Goal: Information Seeking & Learning: Learn about a topic

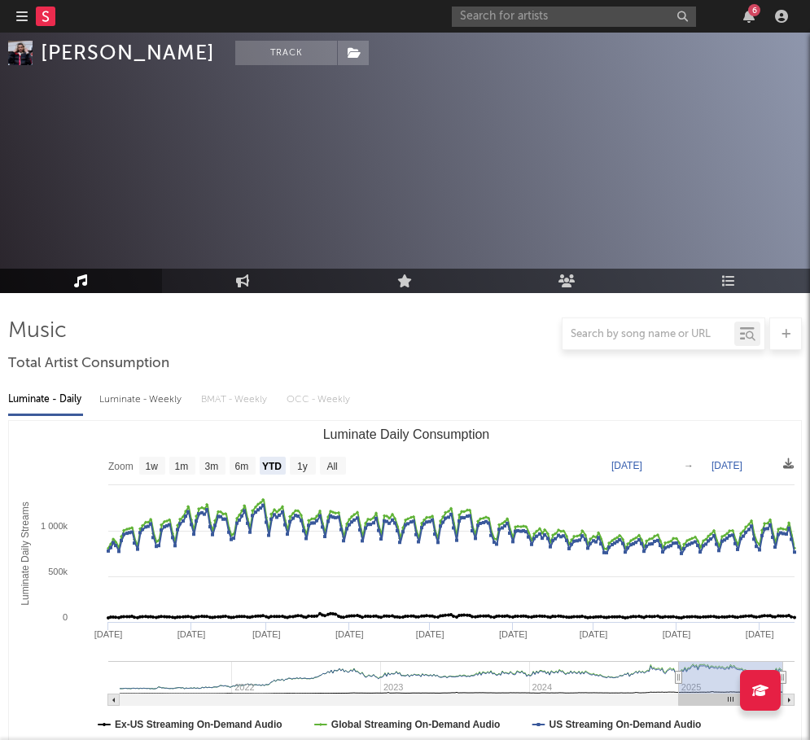
select select "YTD"
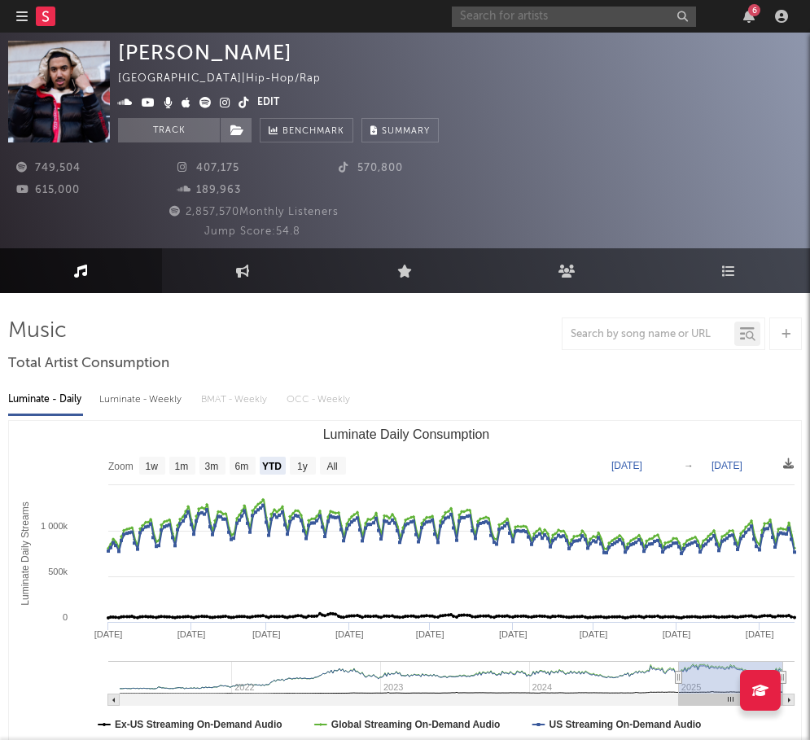
click at [635, 8] on input "text" at bounding box center [574, 17] width 244 height 20
click at [40, 5] on link at bounding box center [46, 16] width 20 height 33
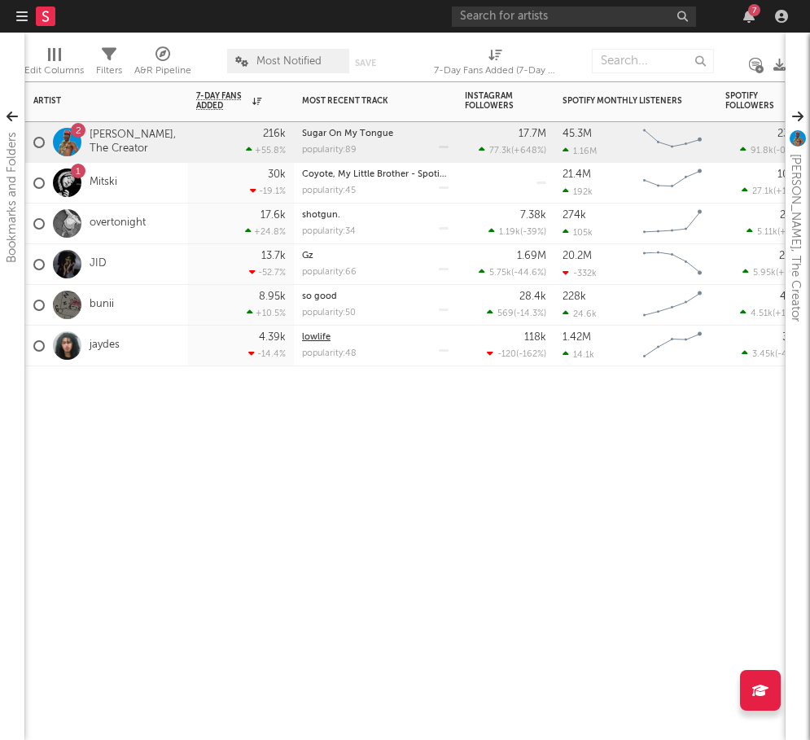
click at [312, 335] on link "lowlife" at bounding box center [316, 337] width 28 height 9
click at [116, 143] on link "[PERSON_NAME], The Creator" at bounding box center [135, 143] width 90 height 28
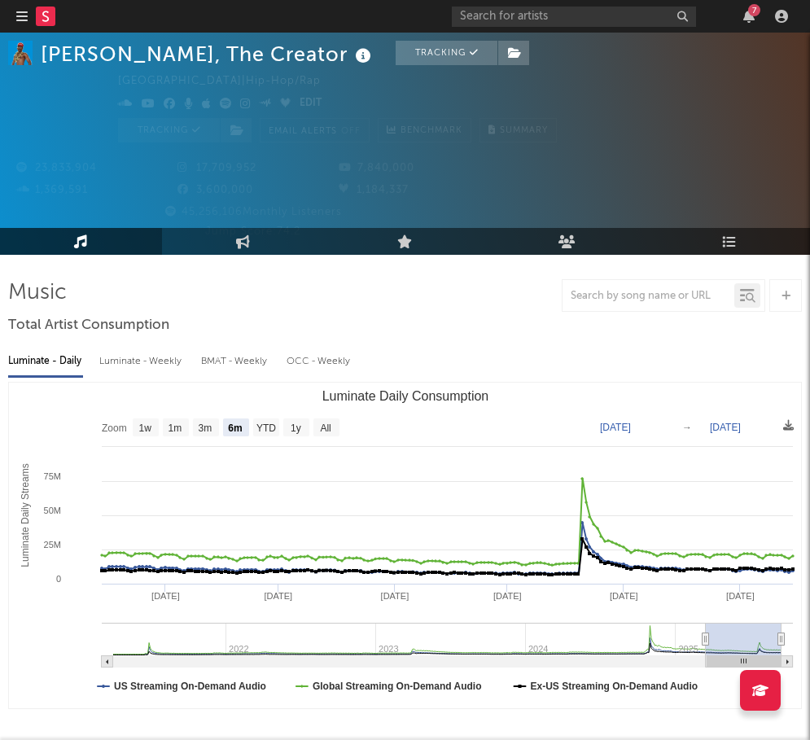
scroll to position [44, 0]
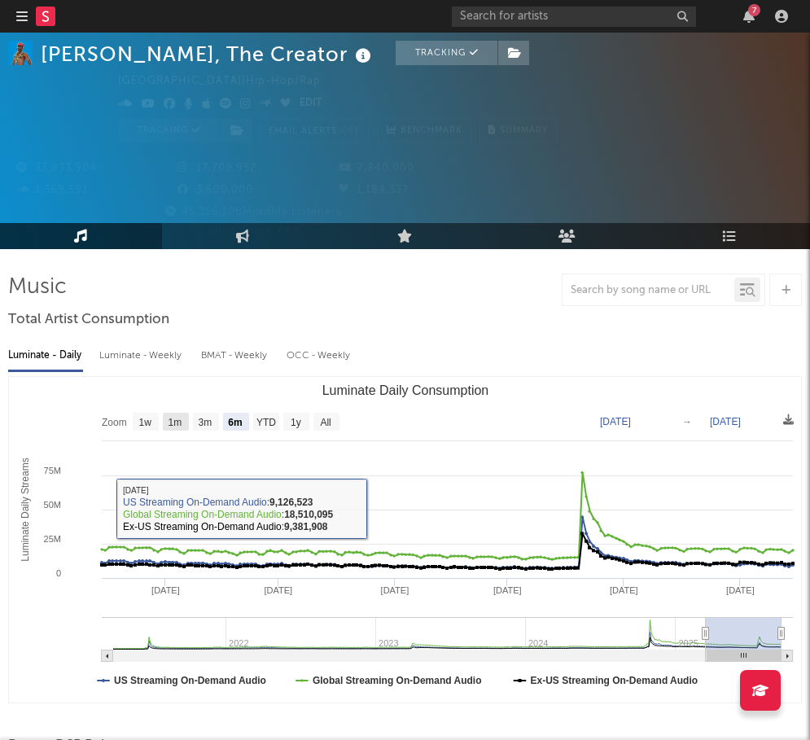
click at [178, 420] on text "1m" at bounding box center [175, 422] width 14 height 11
select select "1m"
type input "[DATE]"
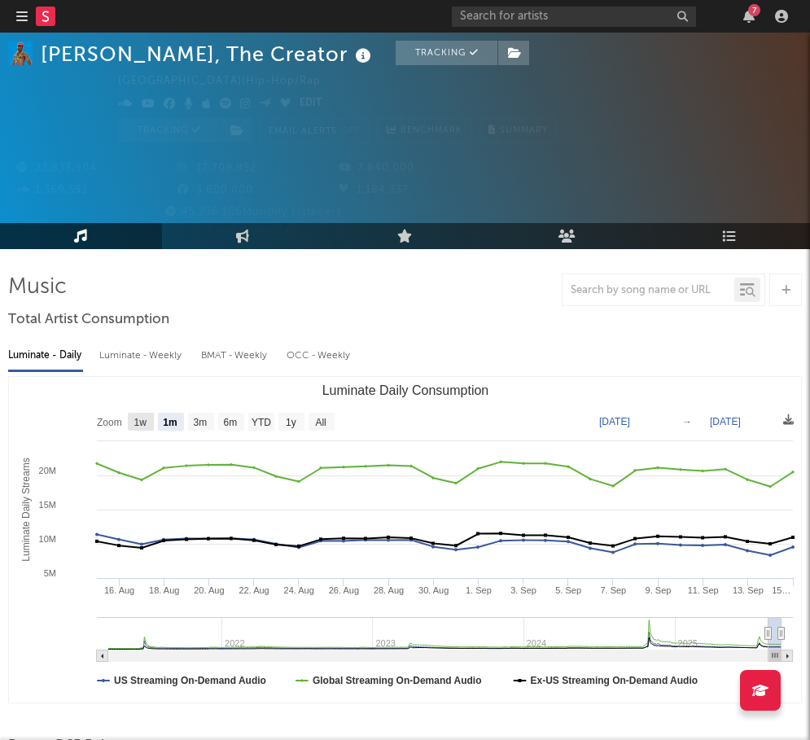
click at [145, 419] on text "1w" at bounding box center [140, 422] width 13 height 11
select select "1w"
type input "[DATE]"
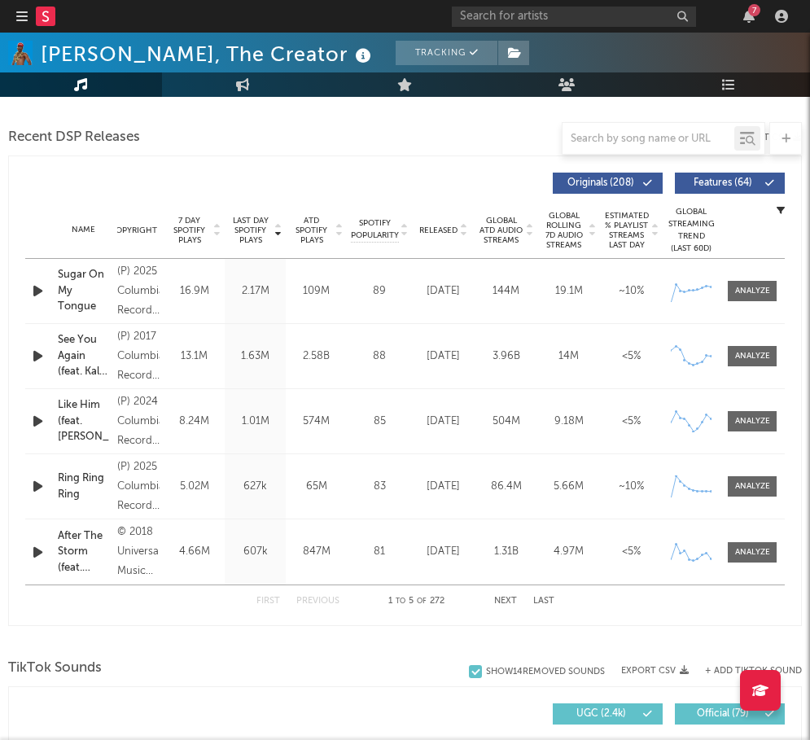
scroll to position [645, 0]
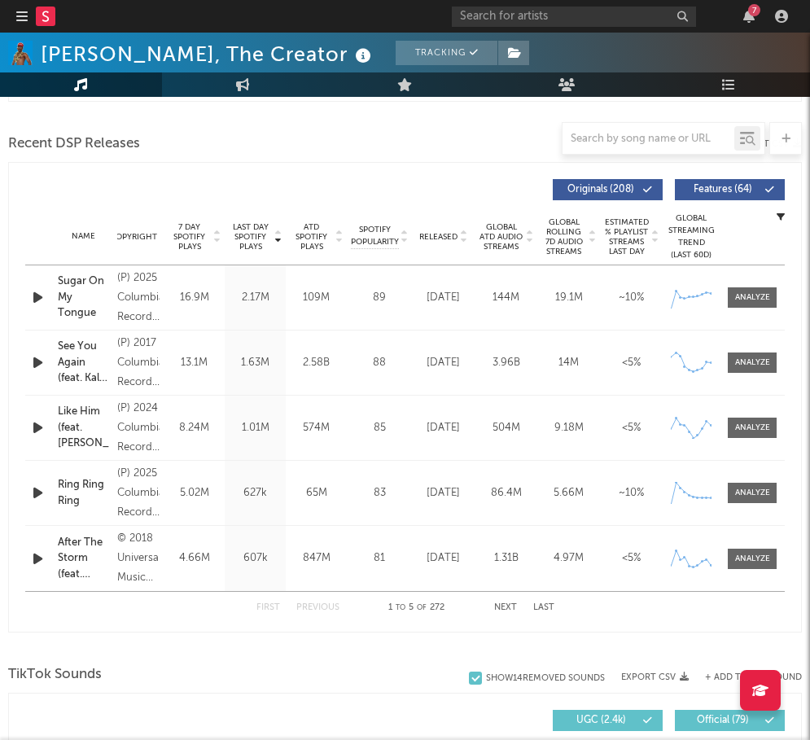
click at [49, 28] on link at bounding box center [46, 16] width 20 height 33
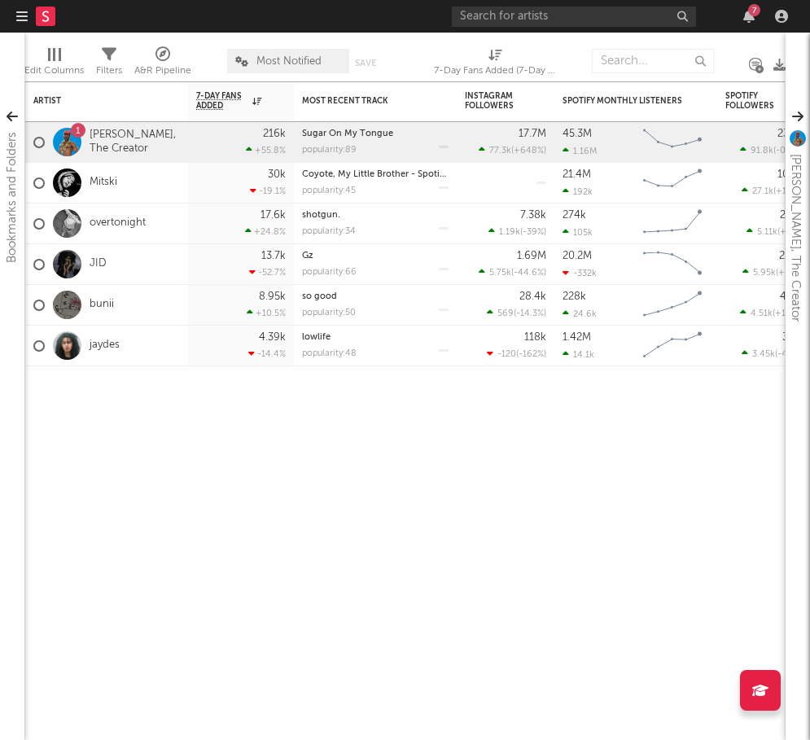
click at [48, 20] on icon at bounding box center [45, 16] width 7 height 11
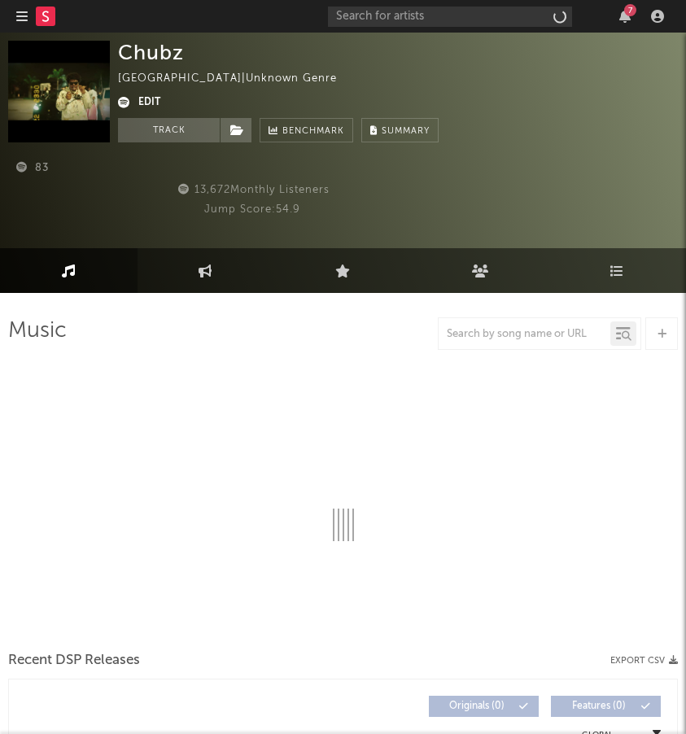
select select "1w"
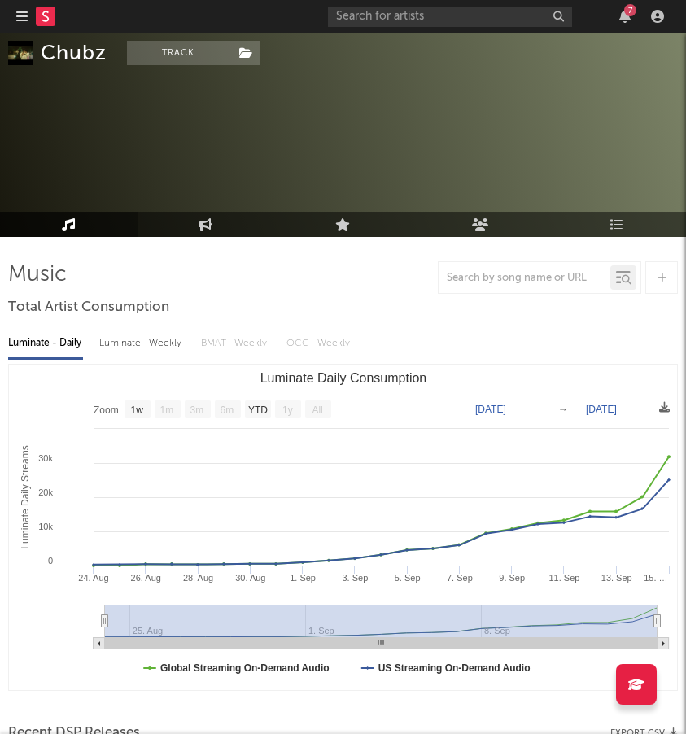
scroll to position [58, 0]
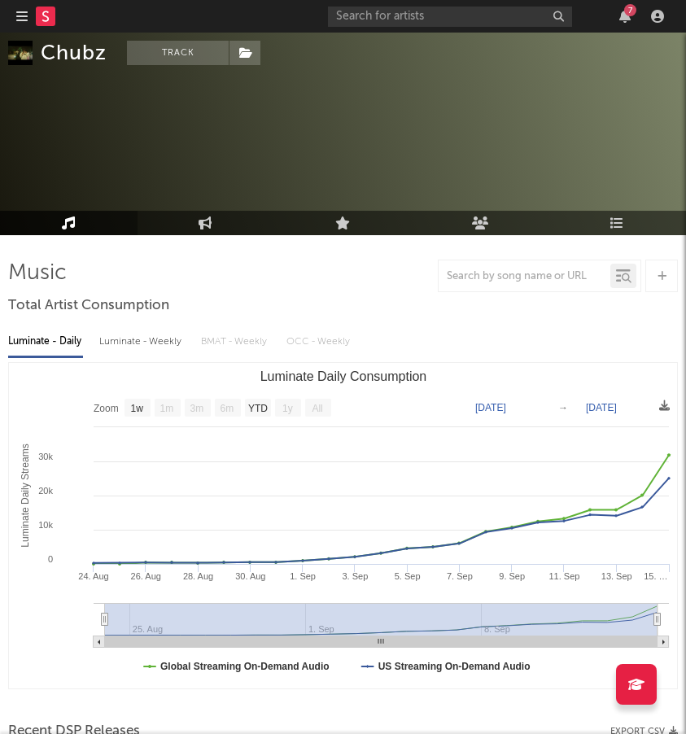
click at [149, 347] on div "Luminate - Weekly" at bounding box center [141, 342] width 85 height 28
select select "1w"
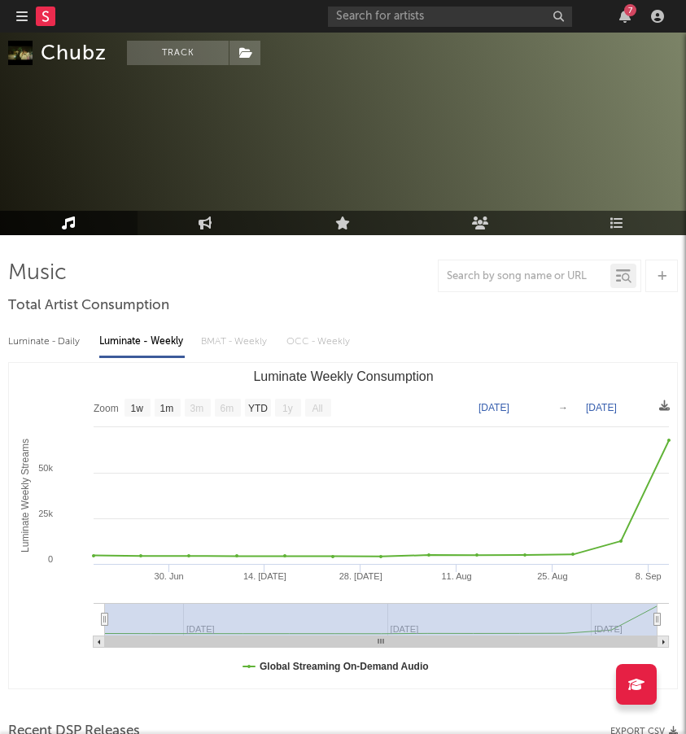
click at [66, 343] on div "Luminate - Daily" at bounding box center [45, 342] width 75 height 28
select select "1w"
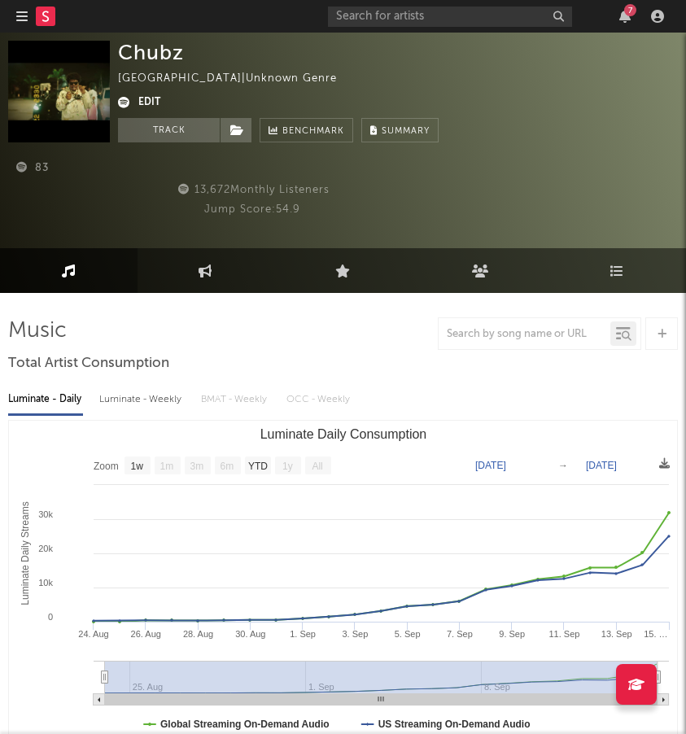
scroll to position [0, 0]
